Goal: Find specific page/section: Find specific page/section

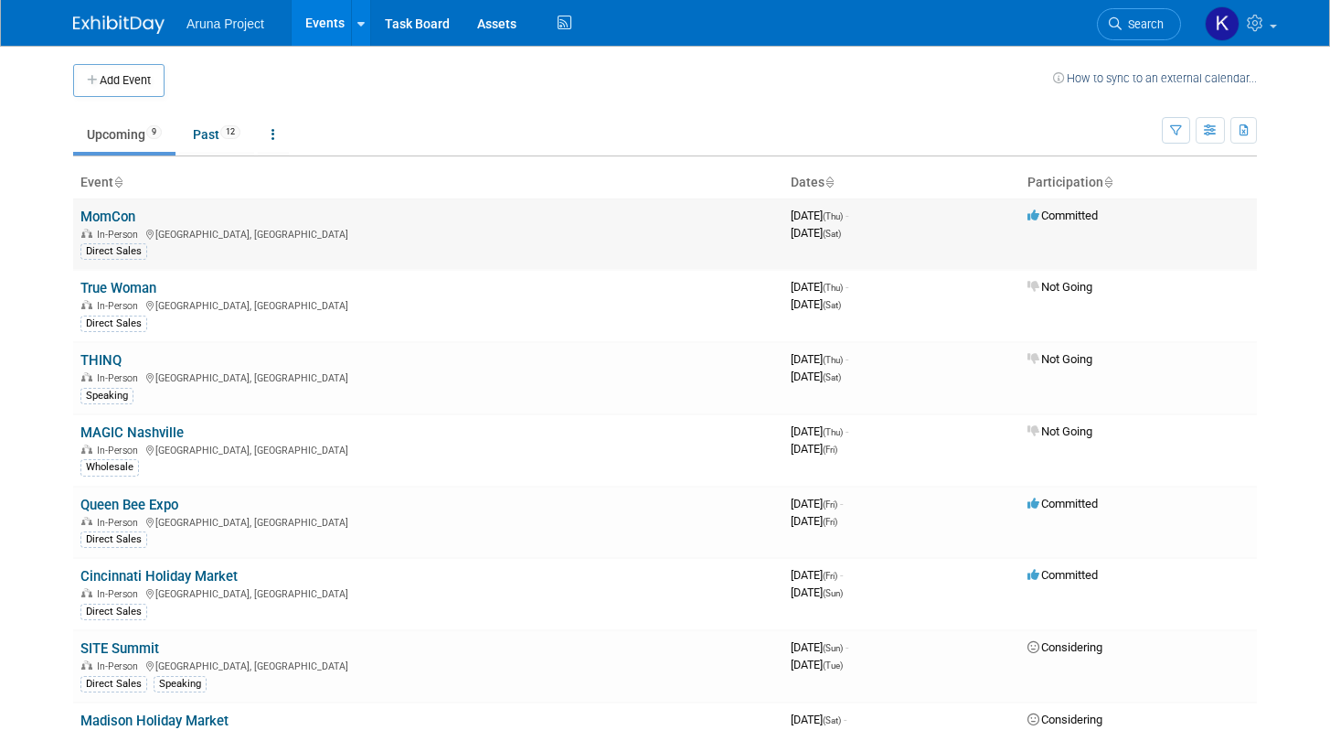
click at [124, 216] on link "MomCon" at bounding box center [107, 216] width 55 height 16
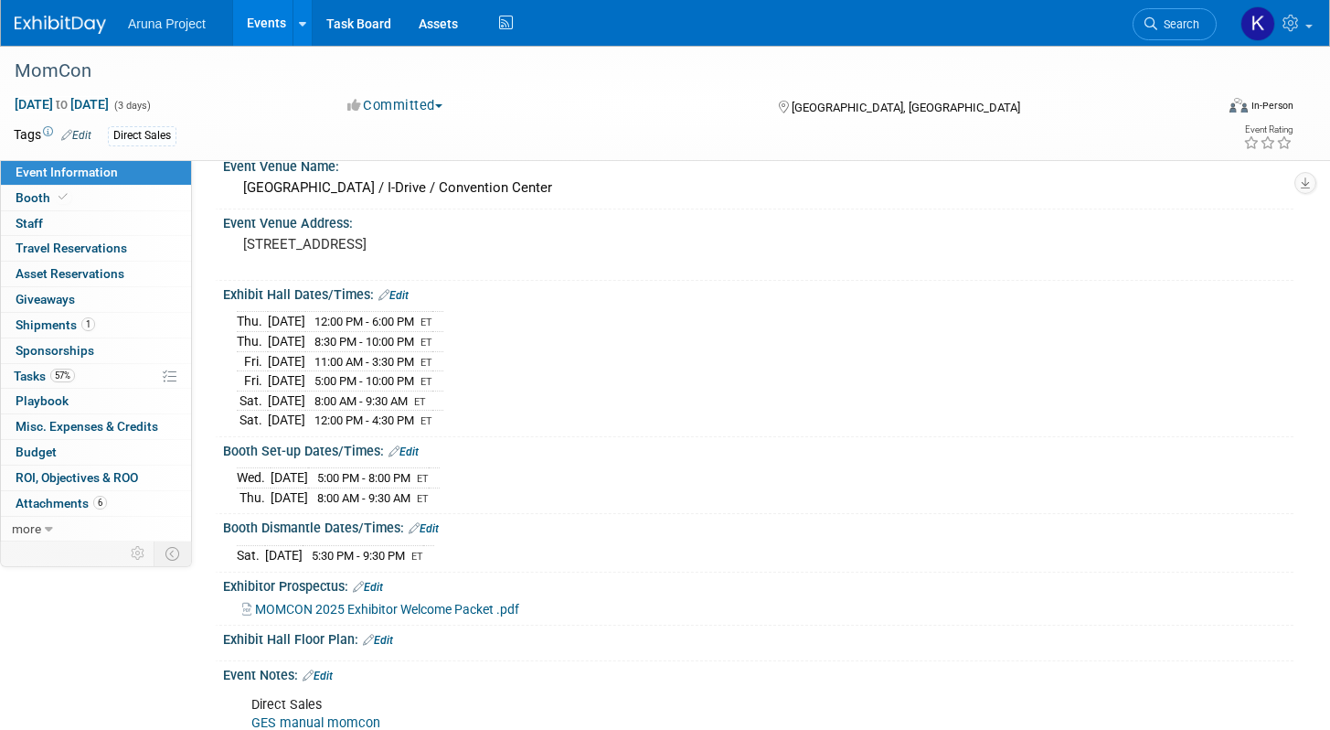
scroll to position [153, 0]
